Goal: Information Seeking & Learning: Find specific fact

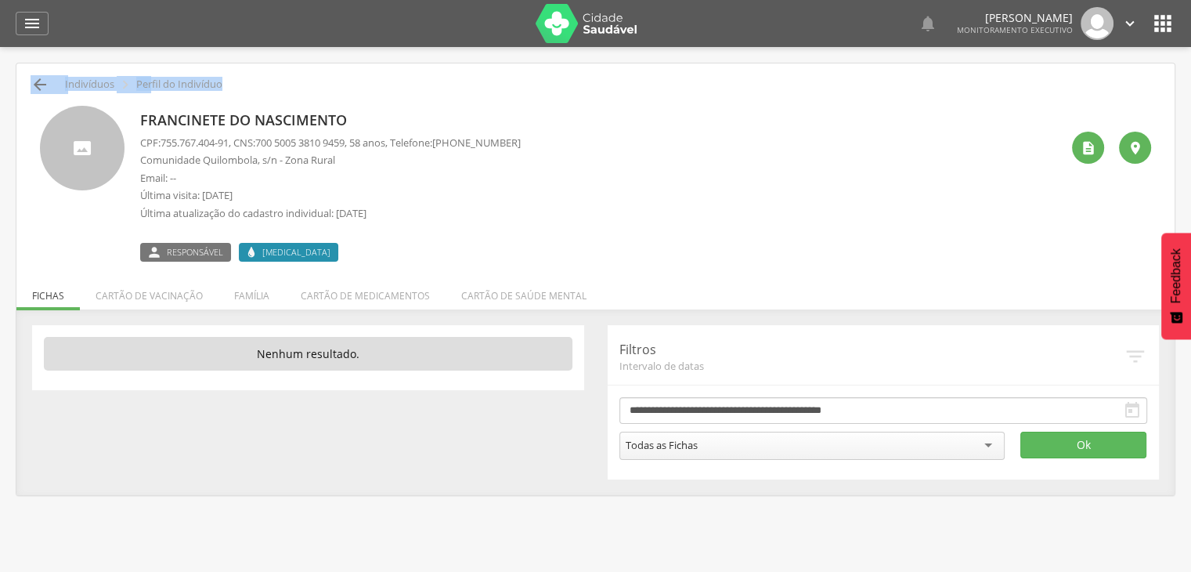
click at [36, 80] on div " Indivíduos  Perfil do Indivíduo [PERSON_NAME] CPF: 755.767.404-91 , CNS: [PH…" at bounding box center [595, 278] width 1158 height 431
click at [36, 80] on icon "" at bounding box center [40, 84] width 19 height 19
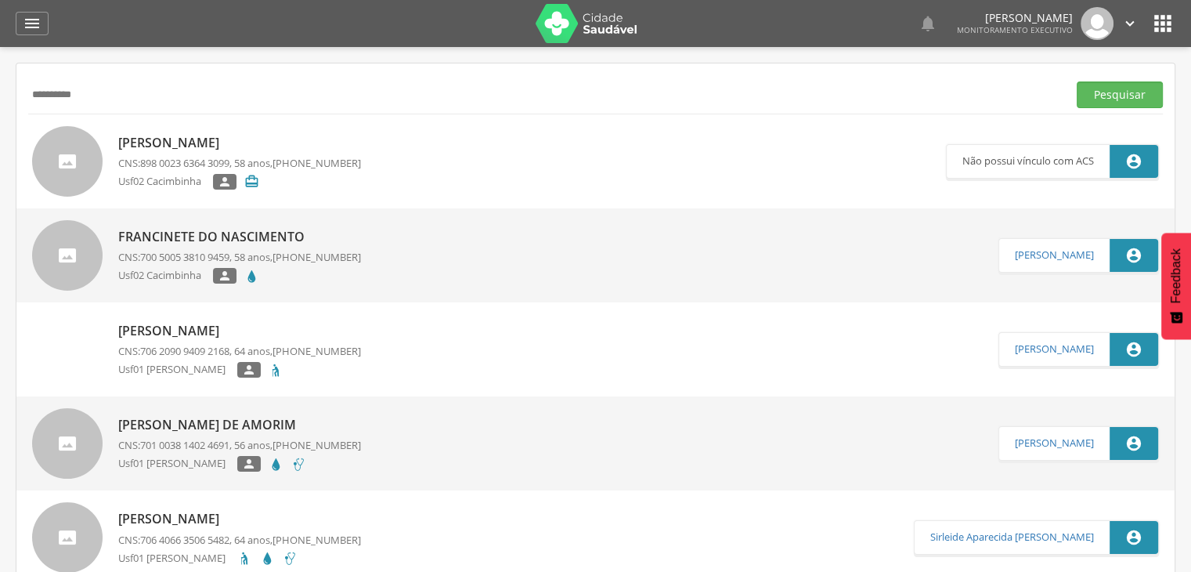
click at [36, 80] on div "**********" at bounding box center [595, 94] width 1134 height 38
click at [144, 89] on input "**********" at bounding box center [544, 94] width 1033 height 27
type input "*"
click at [1077, 81] on button "Pesquisar" at bounding box center [1120, 94] width 86 height 27
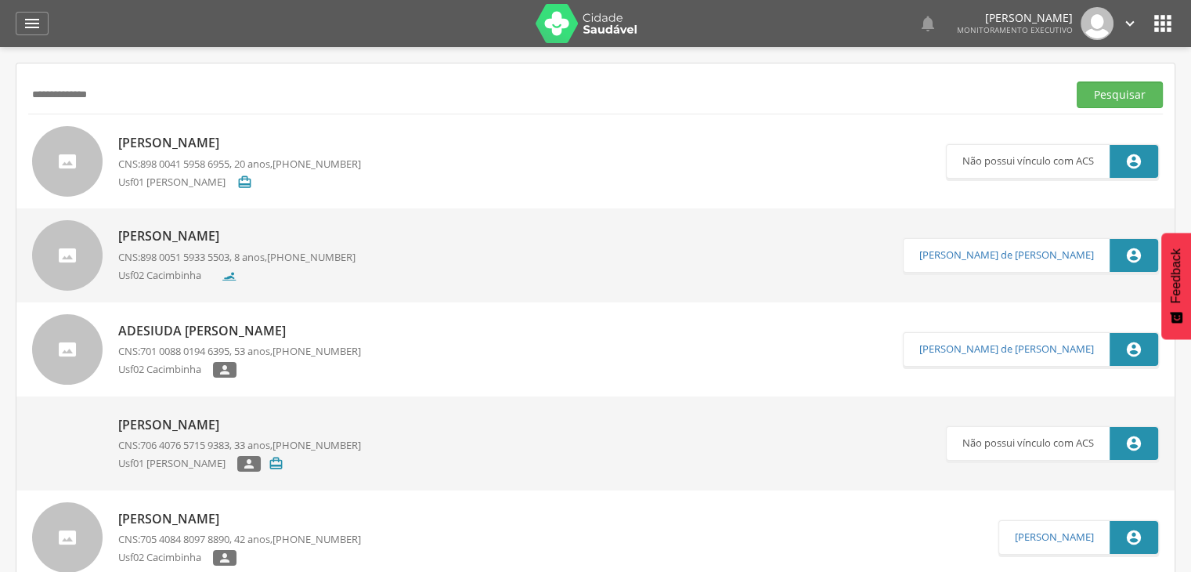
click at [150, 142] on p "[PERSON_NAME]" at bounding box center [239, 143] width 243 height 18
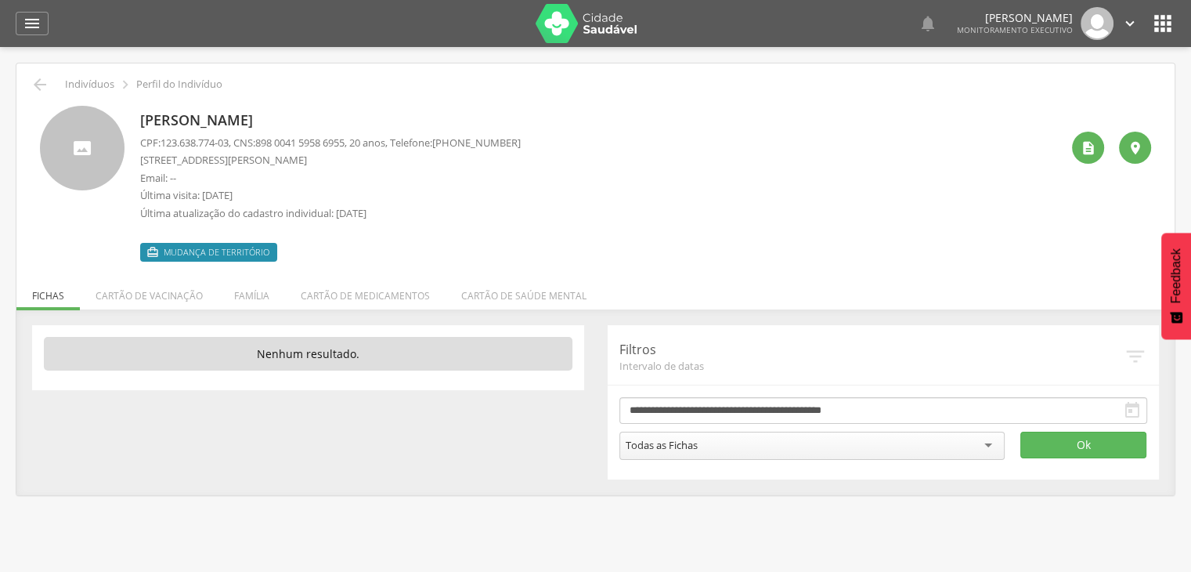
click at [229, 142] on span "123.638.774-03" at bounding box center [195, 142] width 68 height 14
drag, startPoint x: 235, startPoint y: 142, endPoint x: 164, endPoint y: 142, distance: 70.5
click at [164, 142] on span "123.638.774-03" at bounding box center [195, 142] width 68 height 14
copy span "123.638.774-03"
click at [38, 87] on icon "" at bounding box center [40, 84] width 19 height 19
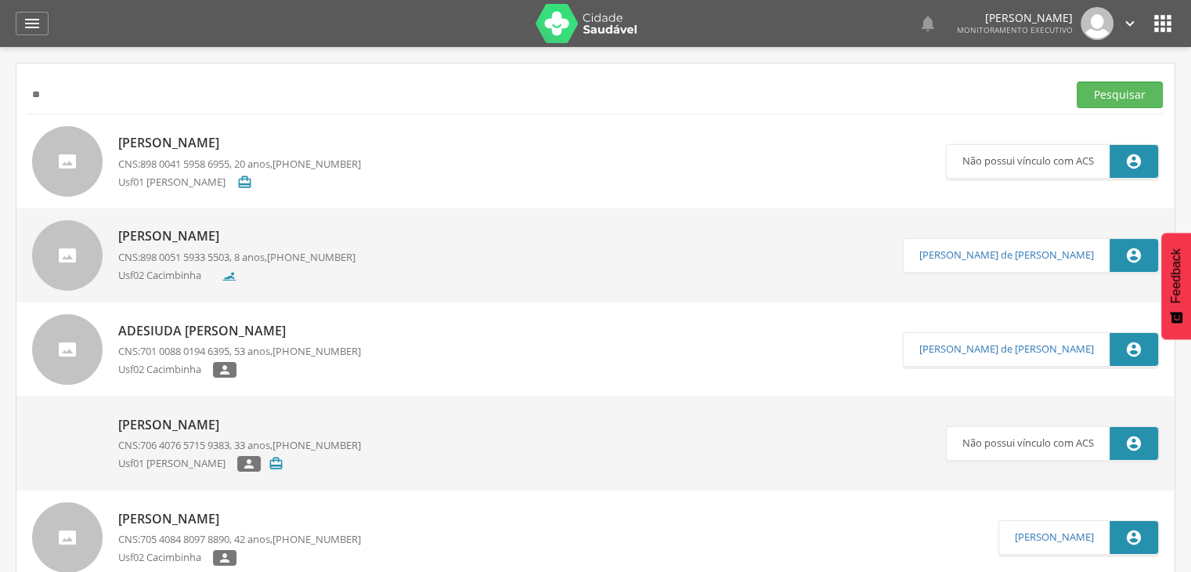
type input "*"
type input "**********"
click at [1077, 81] on button "Pesquisar" at bounding box center [1120, 94] width 86 height 27
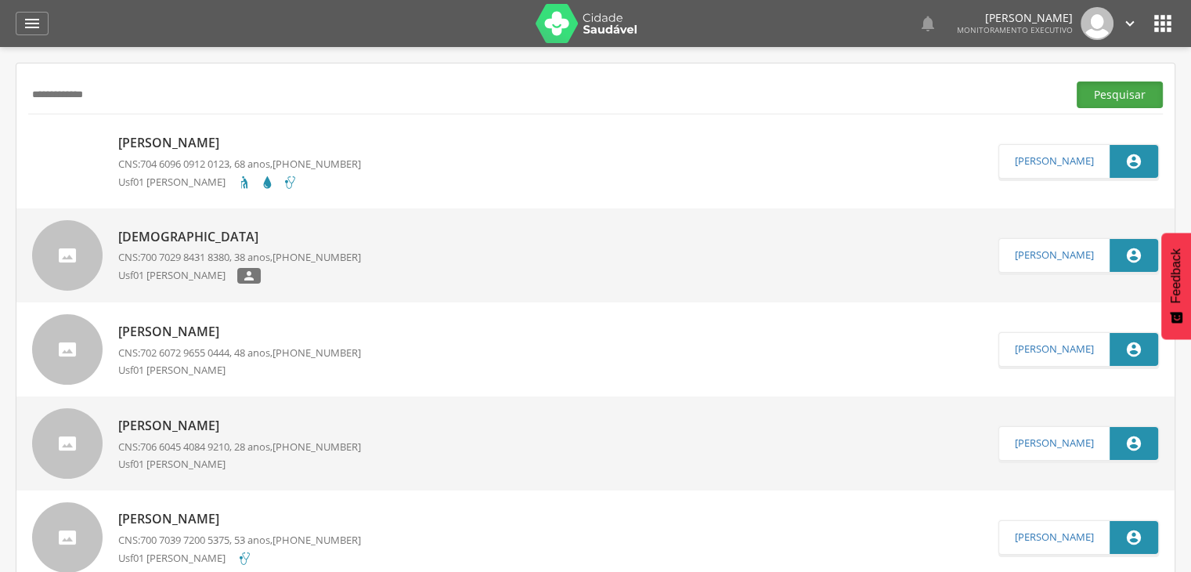
click at [1114, 99] on button "Pesquisar" at bounding box center [1120, 94] width 86 height 27
click at [211, 142] on p "[PERSON_NAME]" at bounding box center [239, 143] width 243 height 18
